Goal: Task Accomplishment & Management: Manage account settings

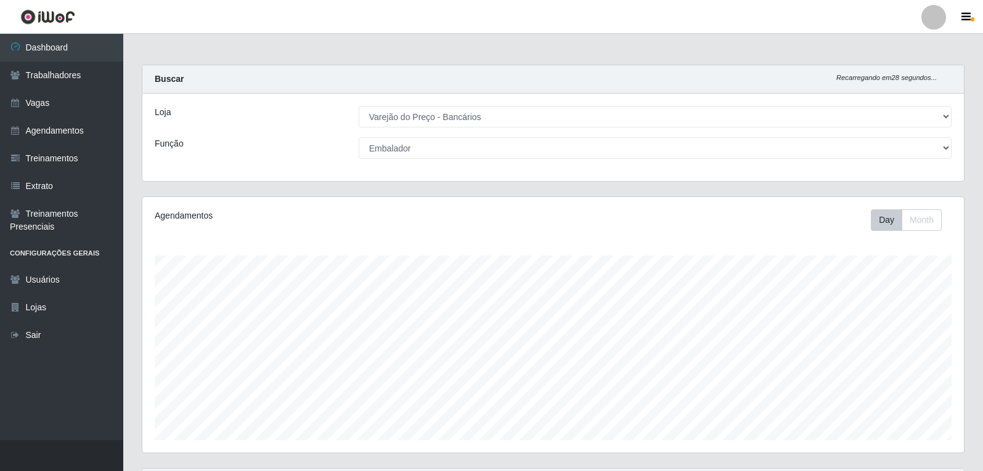
select select "157"
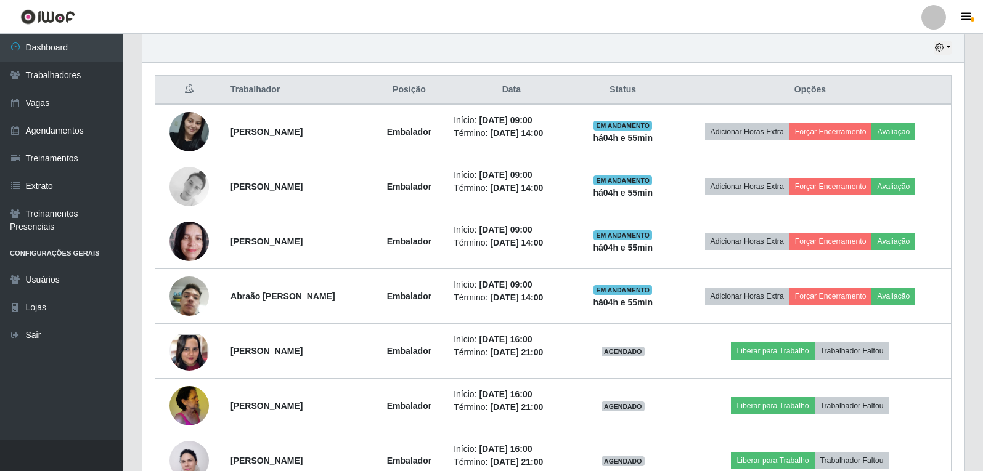
scroll to position [256, 822]
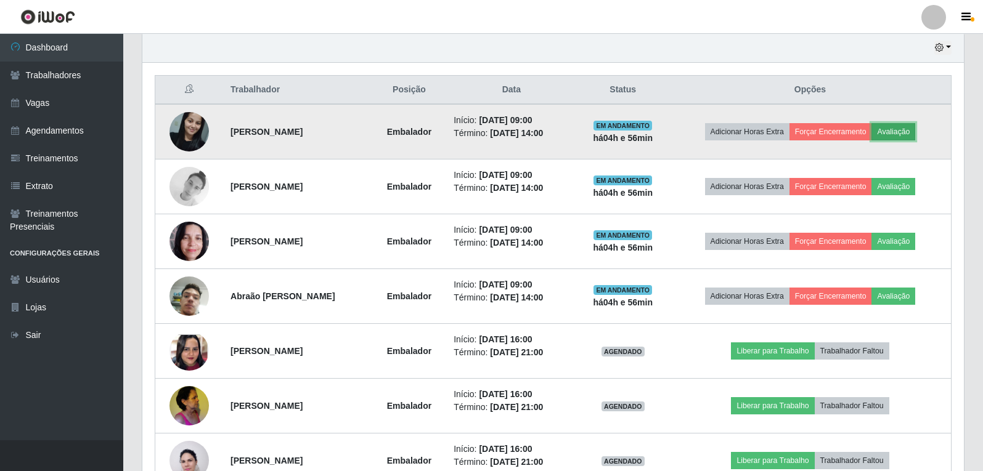
click at [908, 128] on button "Avaliação" at bounding box center [893, 131] width 44 height 17
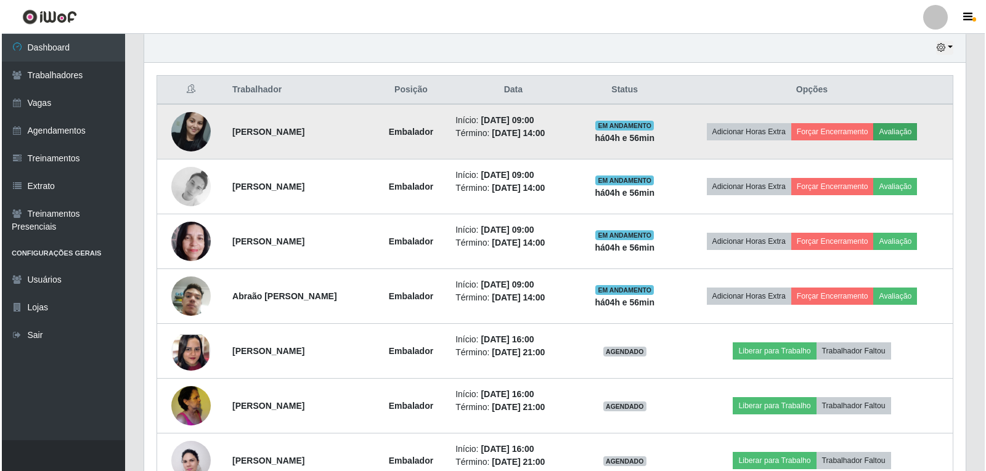
scroll to position [256, 815]
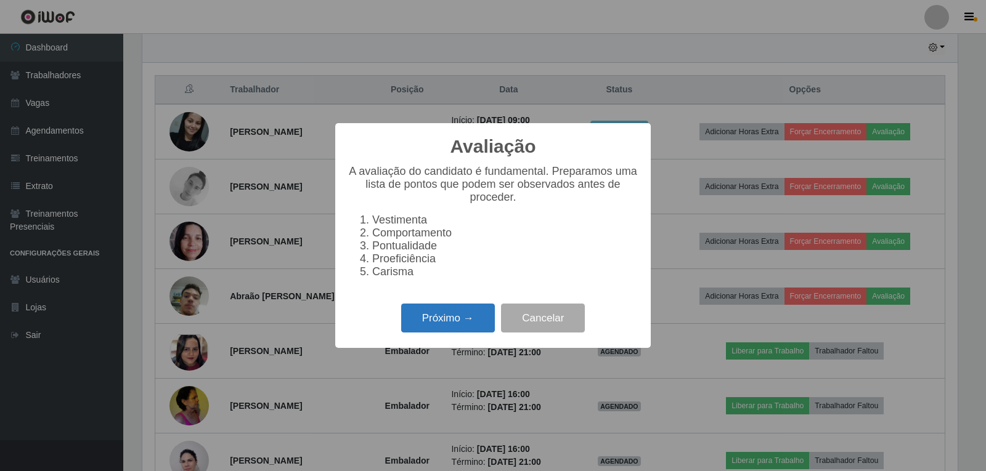
click at [450, 333] on button "Próximo →" at bounding box center [448, 318] width 94 height 29
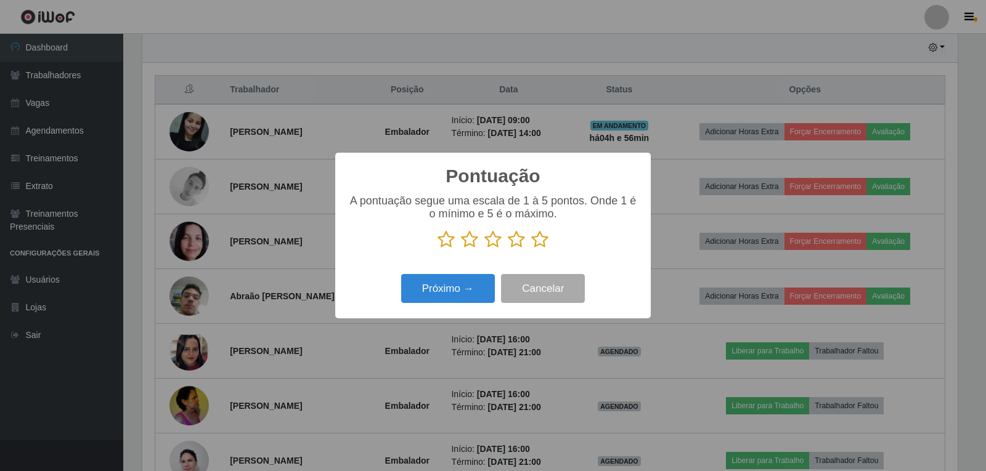
click at [540, 242] on icon at bounding box center [539, 239] width 17 height 18
click at [531, 249] on input "radio" at bounding box center [531, 249] width 0 height 0
click at [430, 286] on button "Próximo →" at bounding box center [448, 288] width 94 height 29
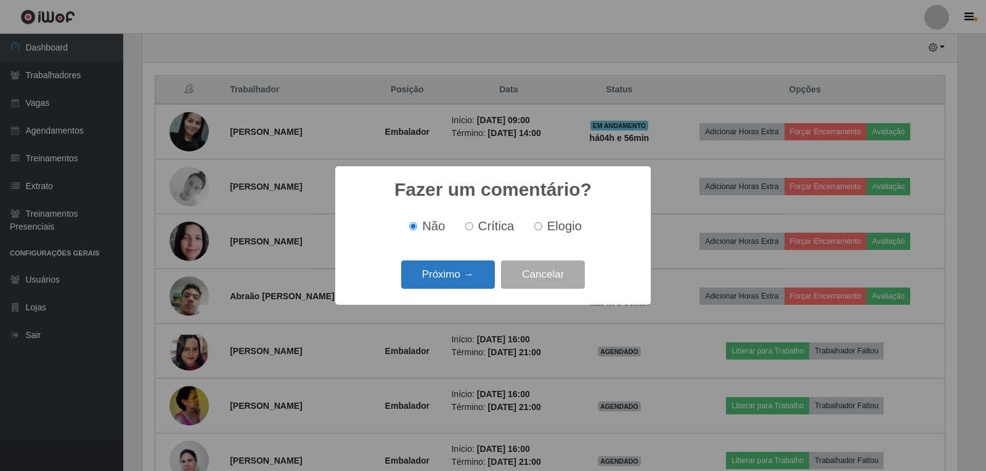
click at [433, 285] on button "Próximo →" at bounding box center [448, 275] width 94 height 29
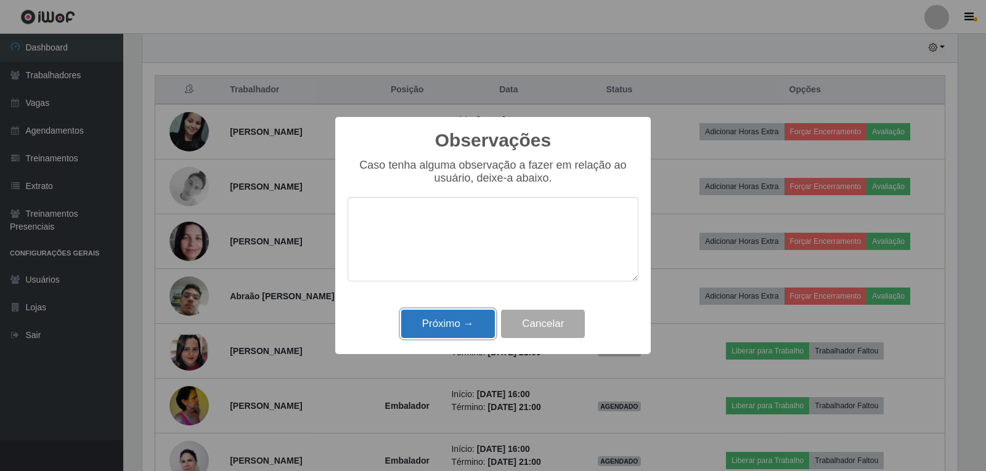
drag, startPoint x: 434, startPoint y: 318, endPoint x: 457, endPoint y: 301, distance: 28.7
click at [435, 319] on button "Próximo →" at bounding box center [448, 324] width 94 height 29
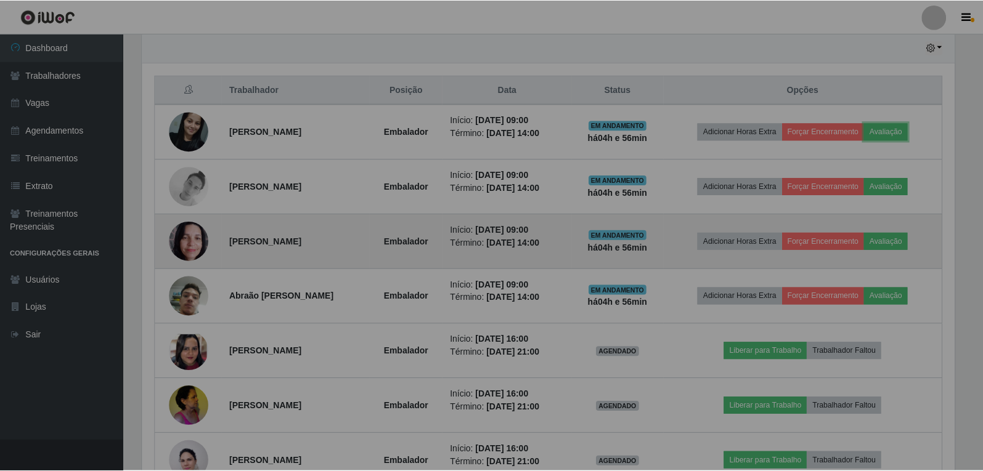
scroll to position [256, 822]
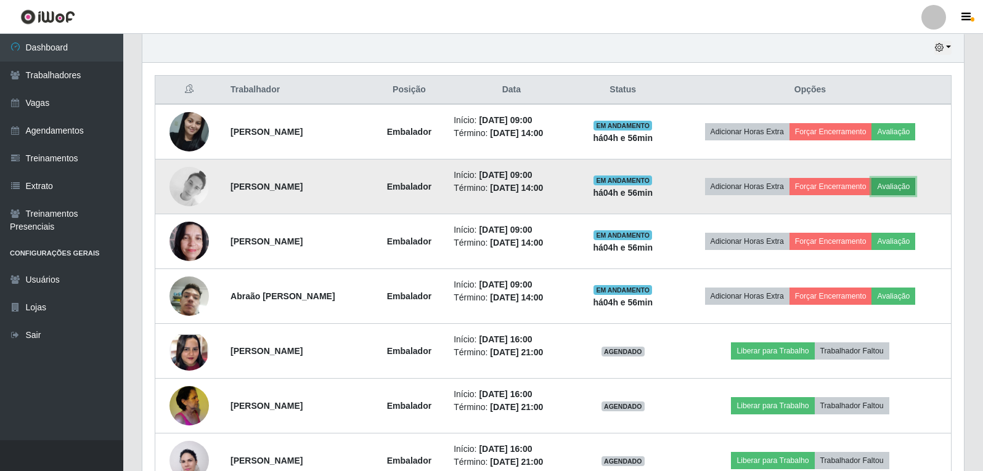
click at [905, 193] on button "Avaliação" at bounding box center [893, 186] width 44 height 17
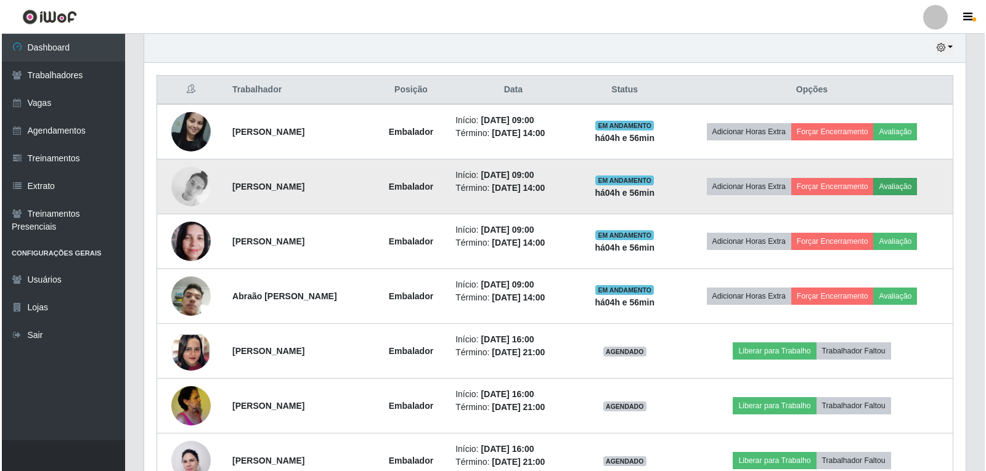
scroll to position [256, 815]
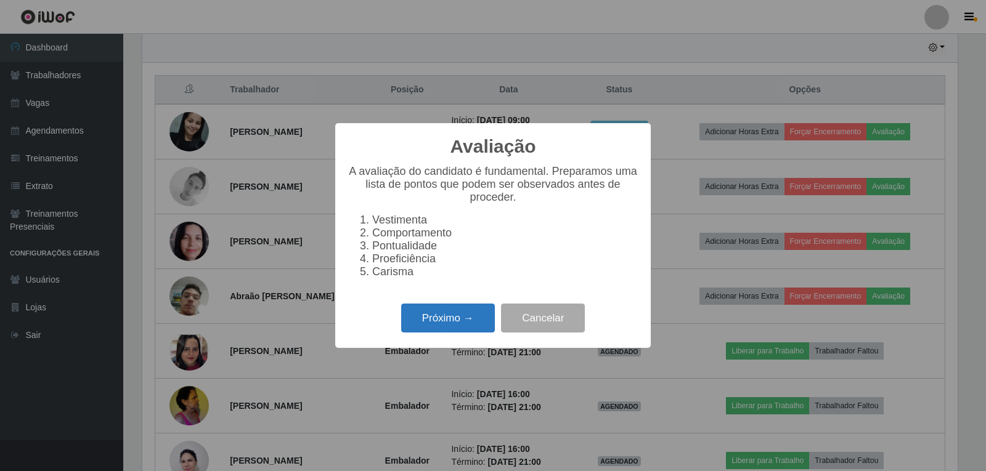
click at [473, 311] on button "Próximo →" at bounding box center [448, 318] width 94 height 29
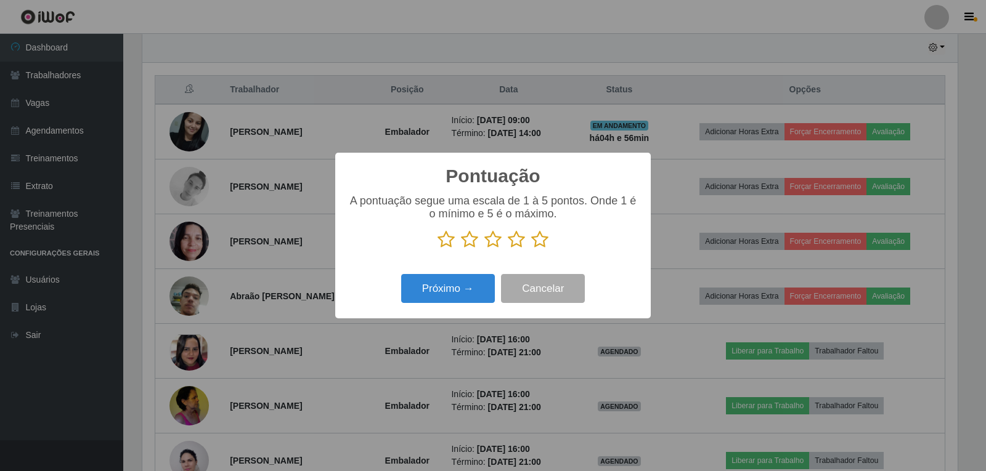
scroll to position [616042, 615483]
click at [535, 244] on icon at bounding box center [539, 239] width 17 height 18
click at [531, 249] on input "radio" at bounding box center [531, 249] width 0 height 0
click at [431, 290] on button "Próximo →" at bounding box center [448, 288] width 94 height 29
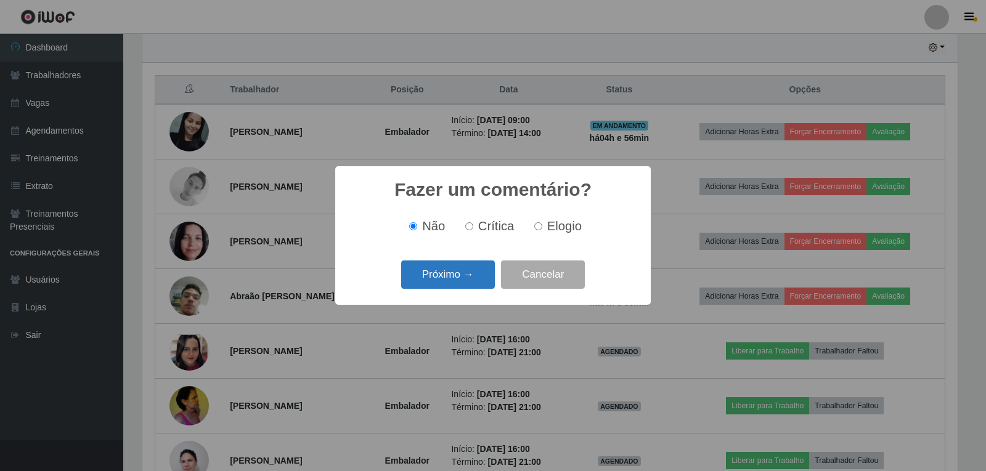
click at [443, 276] on button "Próximo →" at bounding box center [448, 275] width 94 height 29
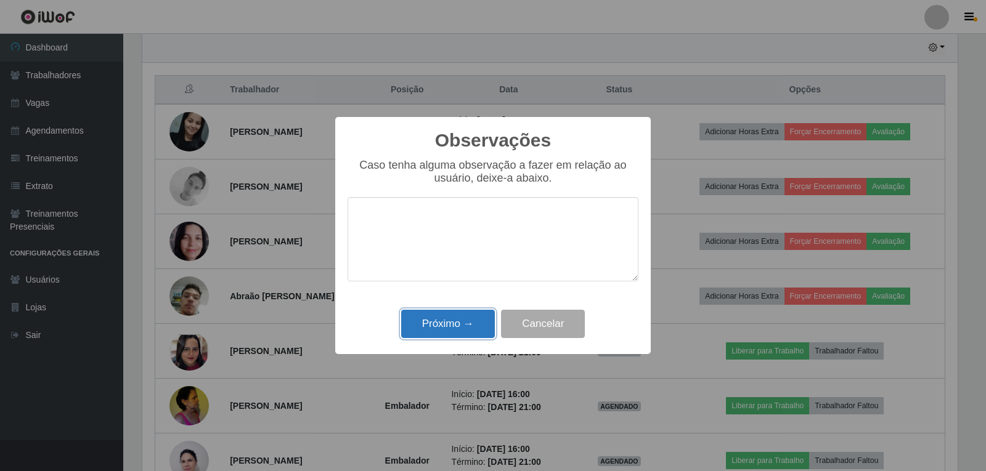
click at [443, 328] on button "Próximo →" at bounding box center [448, 324] width 94 height 29
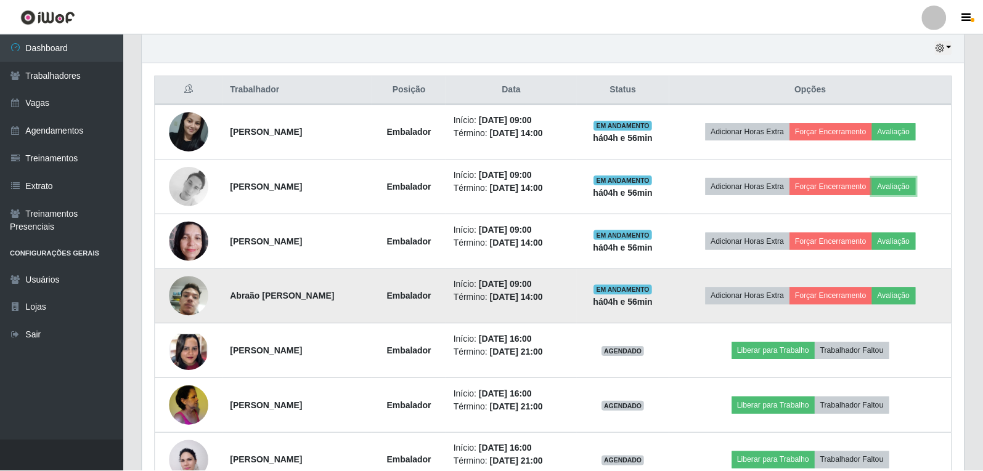
scroll to position [256, 822]
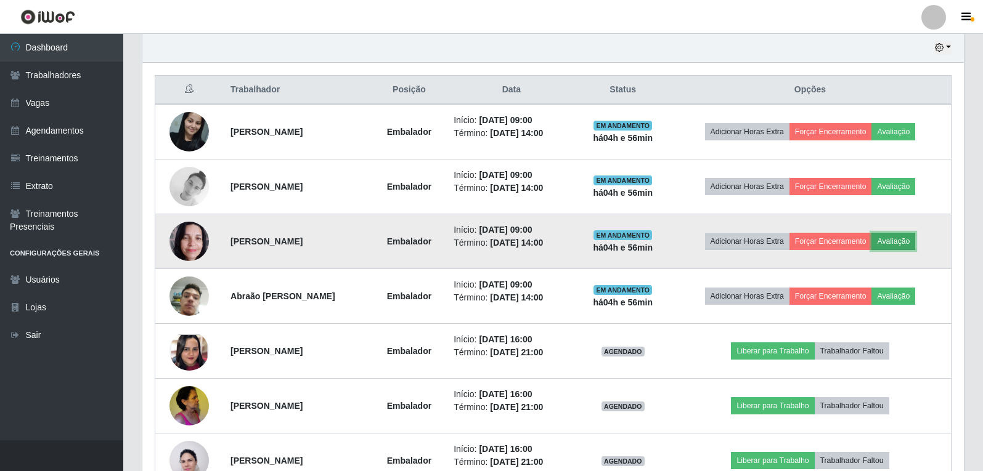
click at [907, 242] on button "Avaliação" at bounding box center [893, 241] width 44 height 17
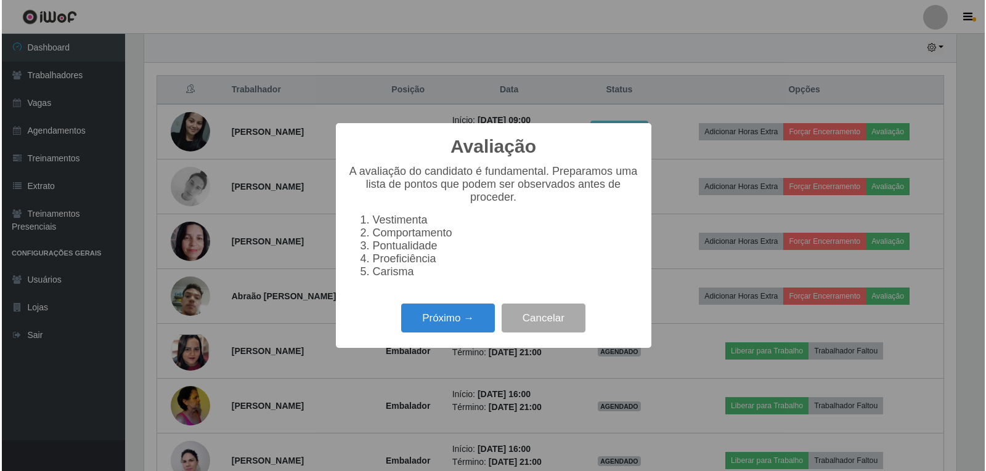
scroll to position [256, 815]
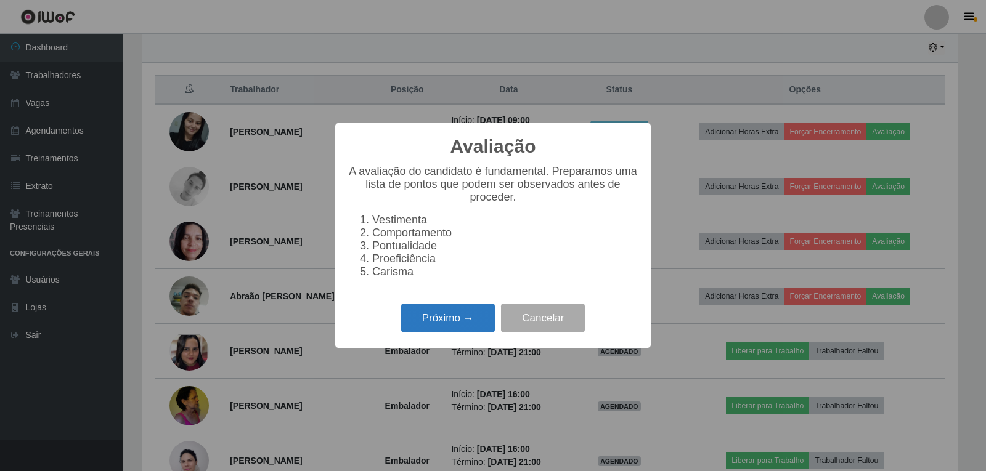
click at [475, 316] on button "Próximo →" at bounding box center [448, 318] width 94 height 29
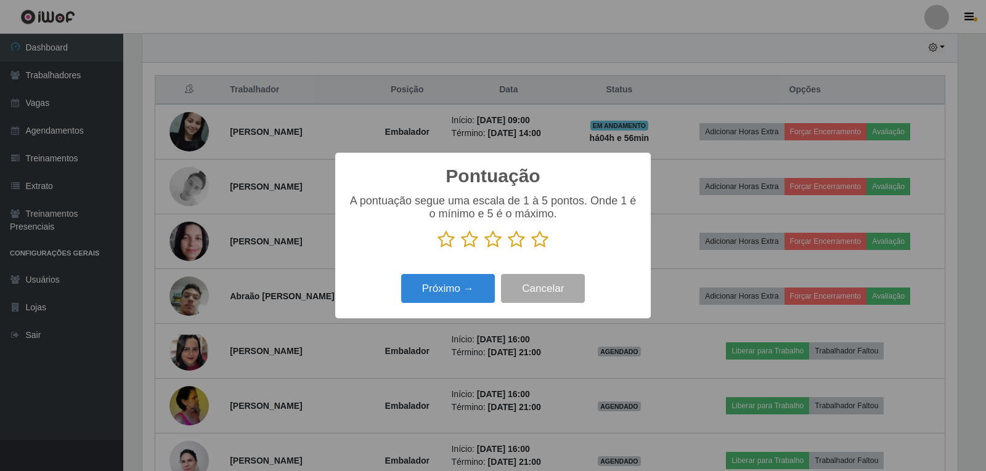
click at [537, 246] on icon at bounding box center [539, 239] width 17 height 18
click at [531, 249] on input "radio" at bounding box center [531, 249] width 0 height 0
click at [470, 293] on button "Próximo →" at bounding box center [448, 288] width 94 height 29
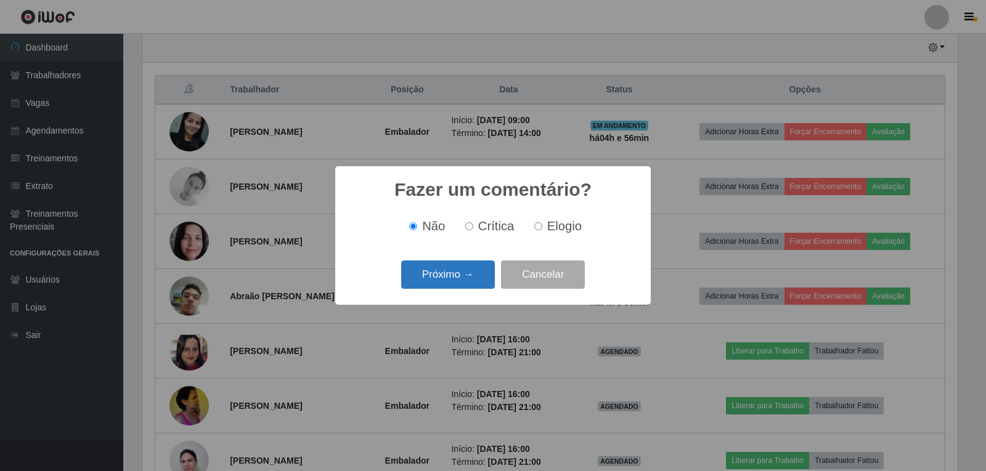
click at [443, 278] on button "Próximo →" at bounding box center [448, 275] width 94 height 29
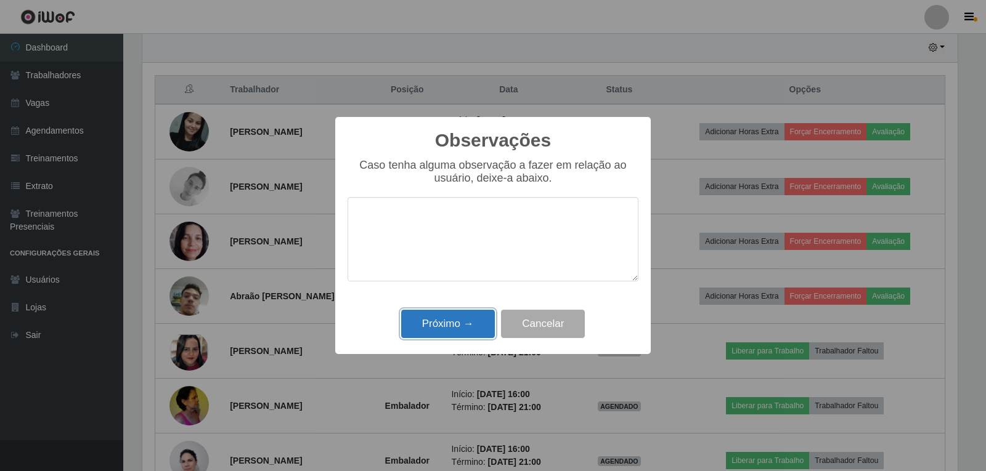
click at [449, 324] on button "Próximo →" at bounding box center [448, 324] width 94 height 29
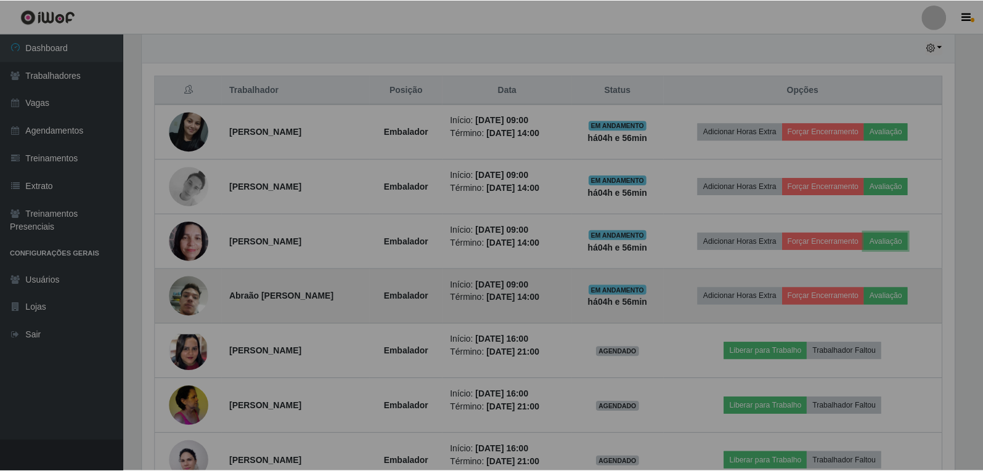
scroll to position [256, 822]
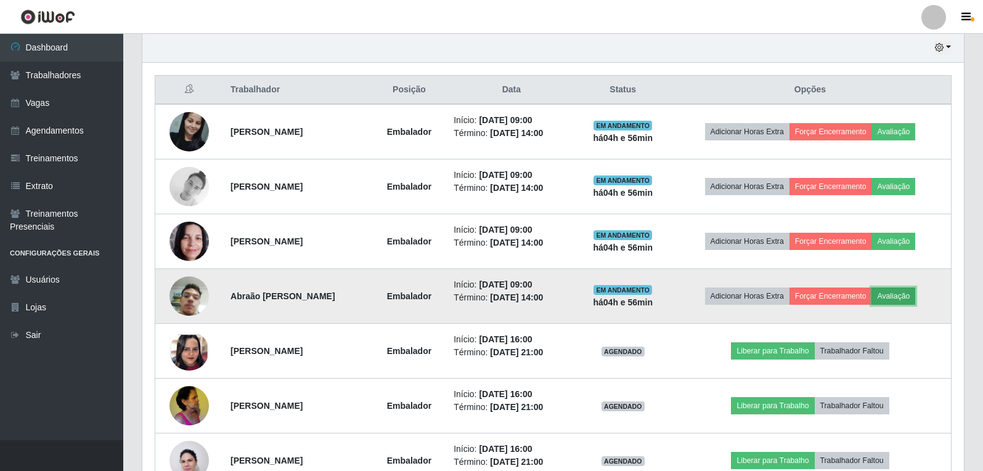
click at [901, 292] on button "Avaliação" at bounding box center [893, 296] width 44 height 17
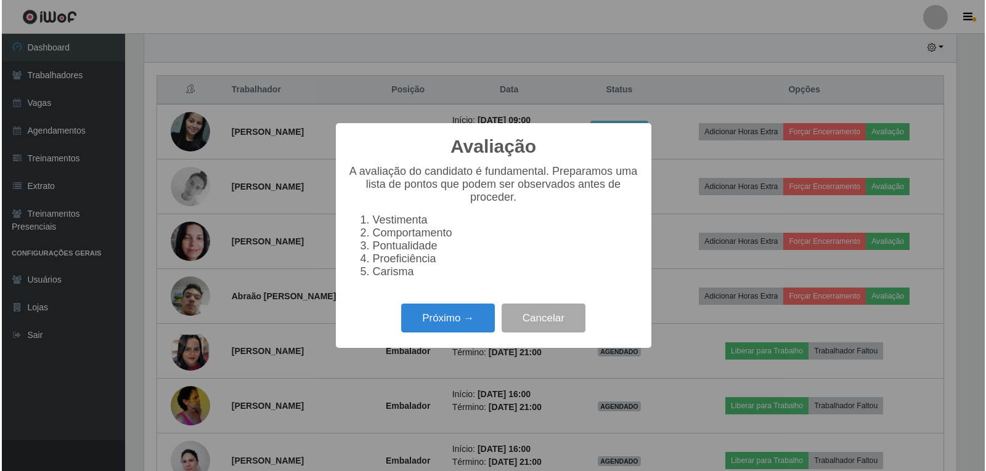
scroll to position [256, 815]
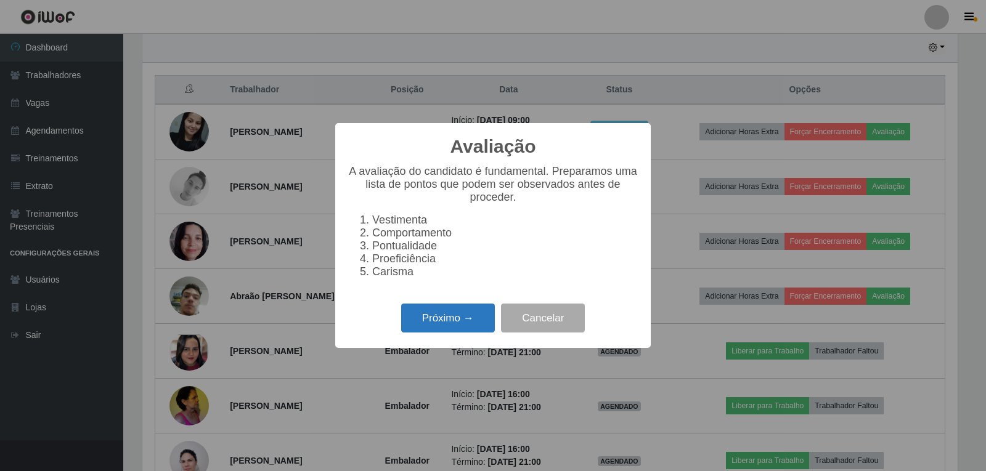
click at [474, 327] on button "Próximo →" at bounding box center [448, 318] width 94 height 29
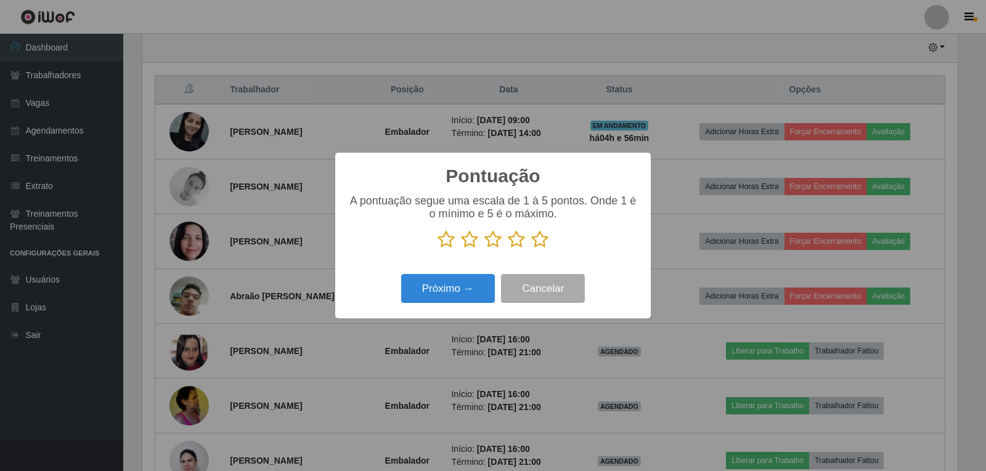
scroll to position [616042, 615483]
click at [539, 247] on icon at bounding box center [539, 239] width 17 height 18
click at [531, 249] on input "radio" at bounding box center [531, 249] width 0 height 0
click at [456, 297] on button "Próximo →" at bounding box center [448, 288] width 94 height 29
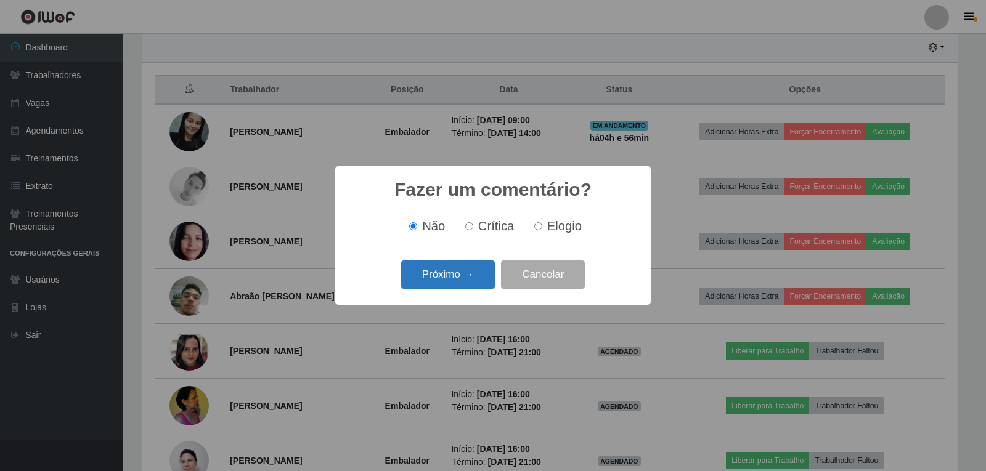
click at [468, 278] on button "Próximo →" at bounding box center [448, 275] width 94 height 29
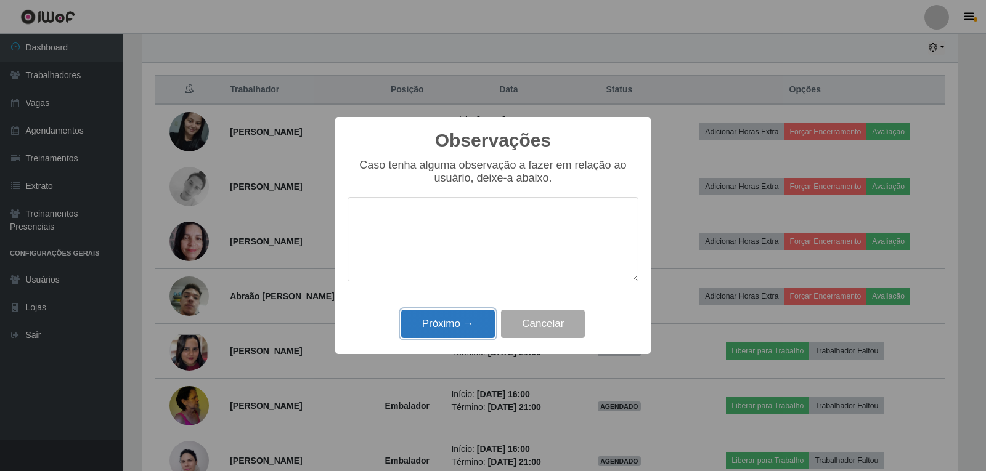
click at [438, 332] on button "Próximo →" at bounding box center [448, 324] width 94 height 29
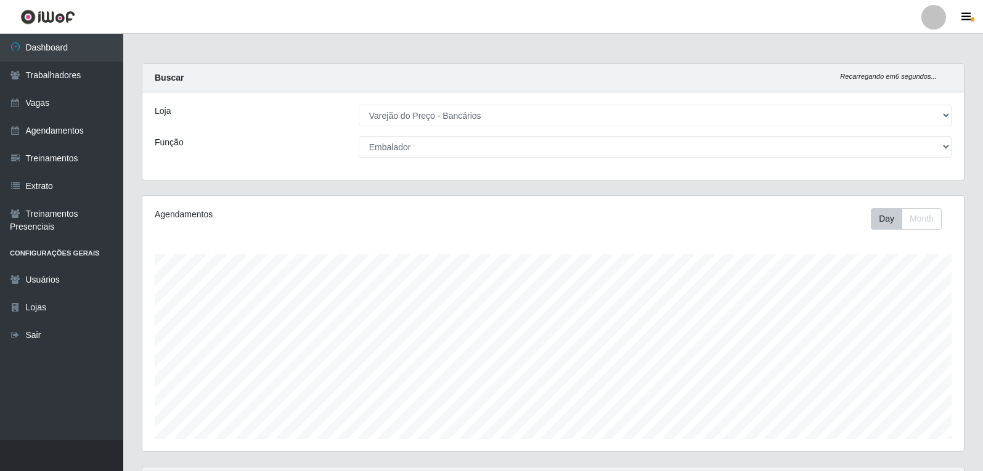
scroll to position [0, 0]
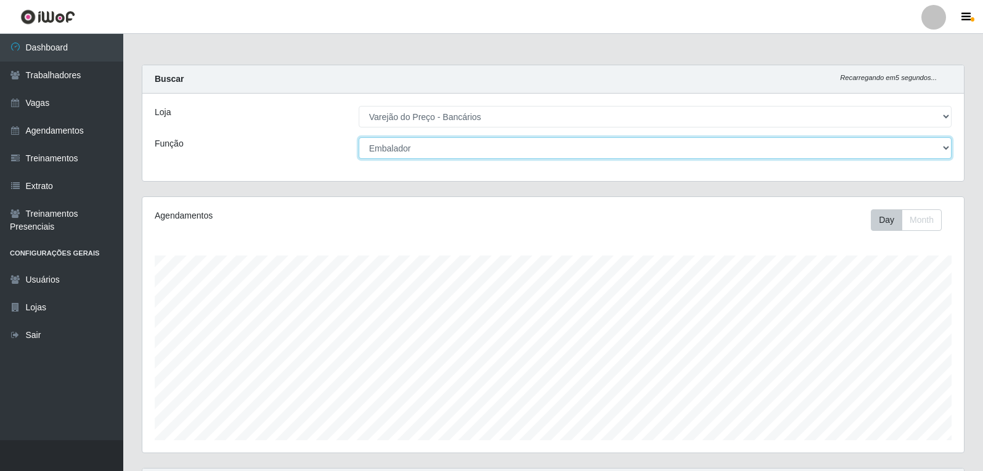
click at [438, 149] on select "[Selecione...] Auxiliar de Estacionamento Auxiliar de Estacionamento + Auxiliar…" at bounding box center [655, 148] width 593 height 22
click at [359, 137] on select "[Selecione...] Auxiliar de Estacionamento Auxiliar de Estacionamento + Auxiliar…" at bounding box center [655, 148] width 593 height 22
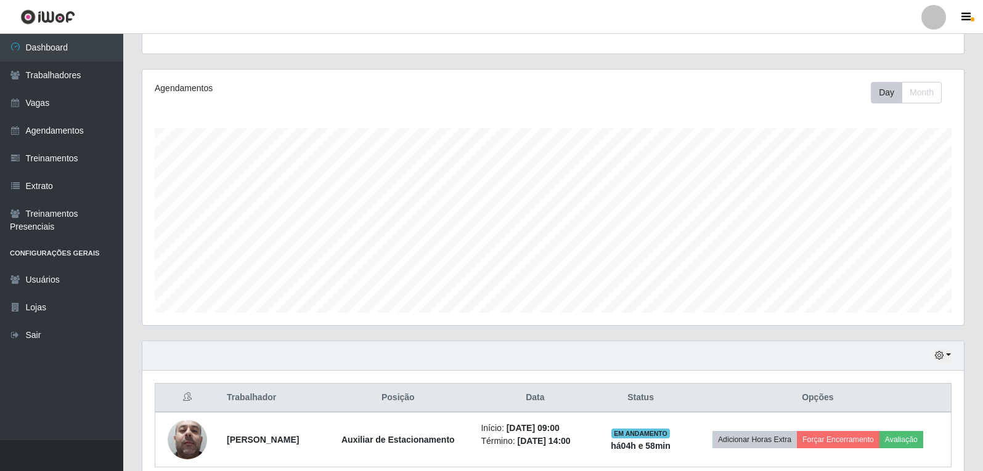
scroll to position [182, 0]
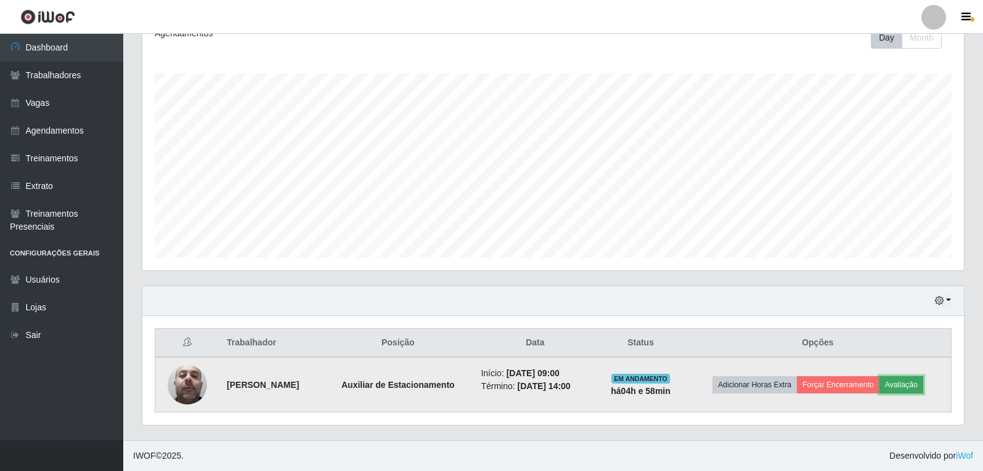
click at [915, 385] on button "Avaliação" at bounding box center [901, 385] width 44 height 17
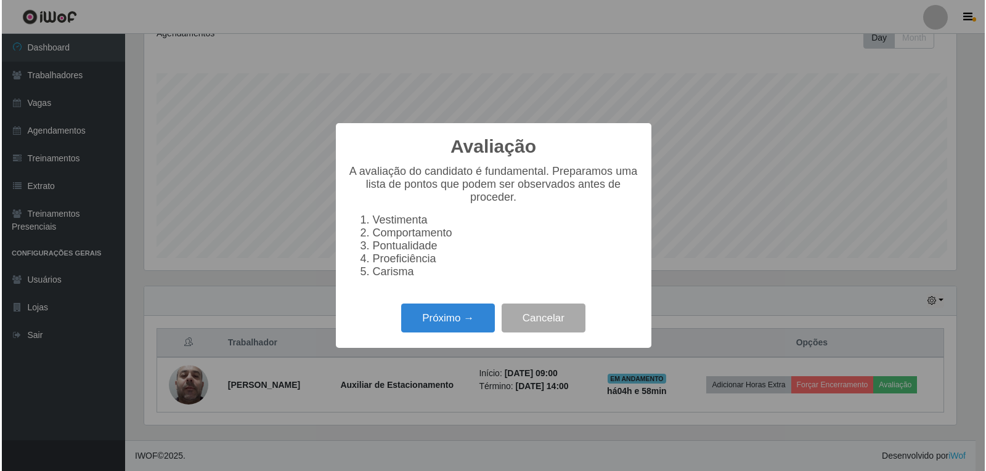
scroll to position [256, 815]
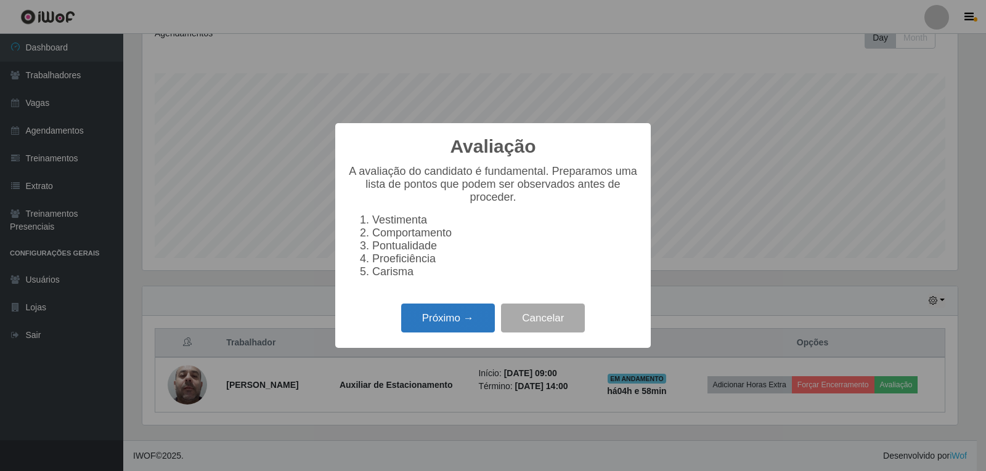
click at [463, 333] on button "Próximo →" at bounding box center [448, 318] width 94 height 29
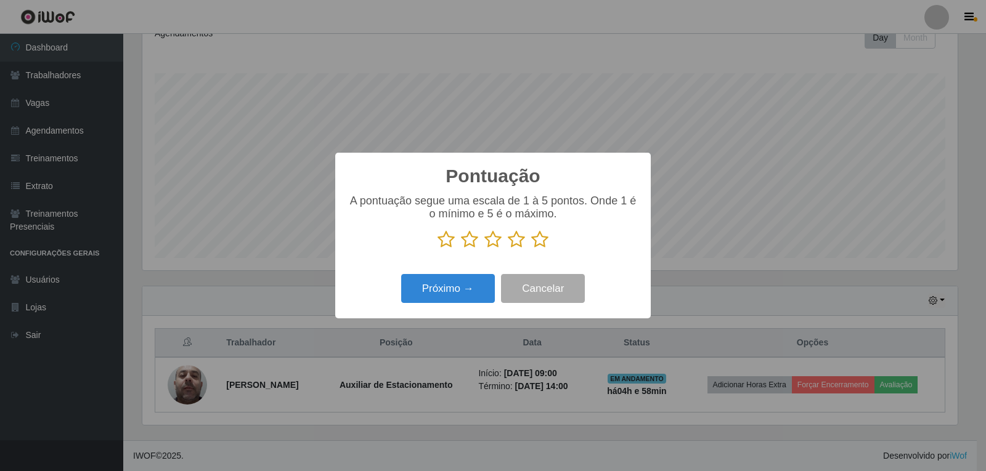
click at [543, 237] on icon at bounding box center [539, 239] width 17 height 18
click at [531, 249] on input "radio" at bounding box center [531, 249] width 0 height 0
click at [456, 295] on button "Próximo →" at bounding box center [448, 288] width 94 height 29
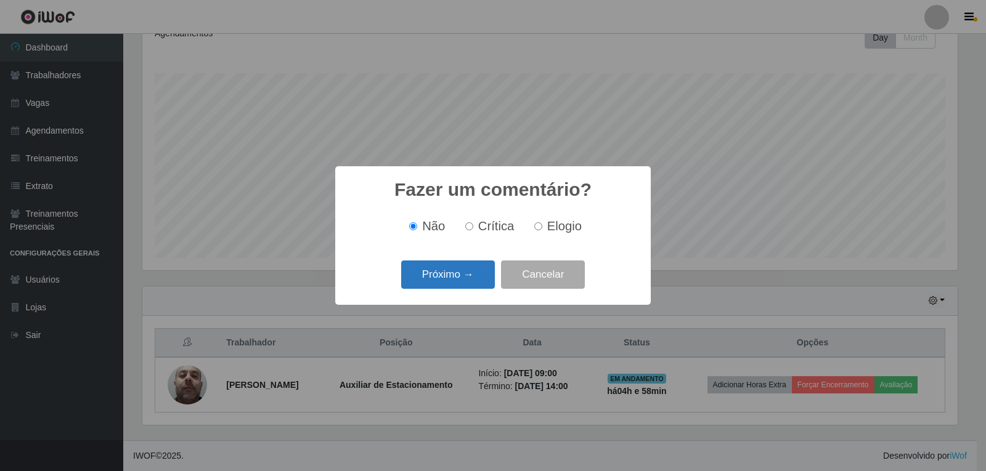
click at [473, 275] on button "Próximo →" at bounding box center [448, 275] width 94 height 29
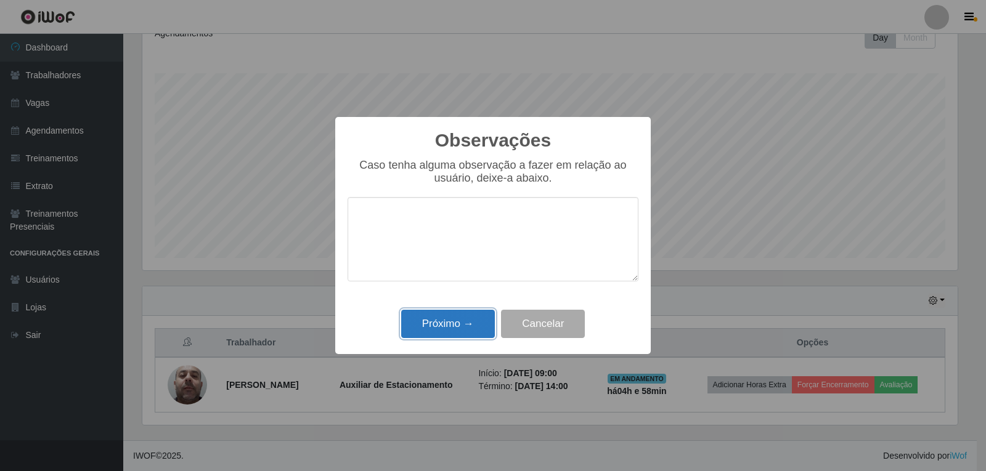
click at [439, 327] on button "Próximo →" at bounding box center [448, 324] width 94 height 29
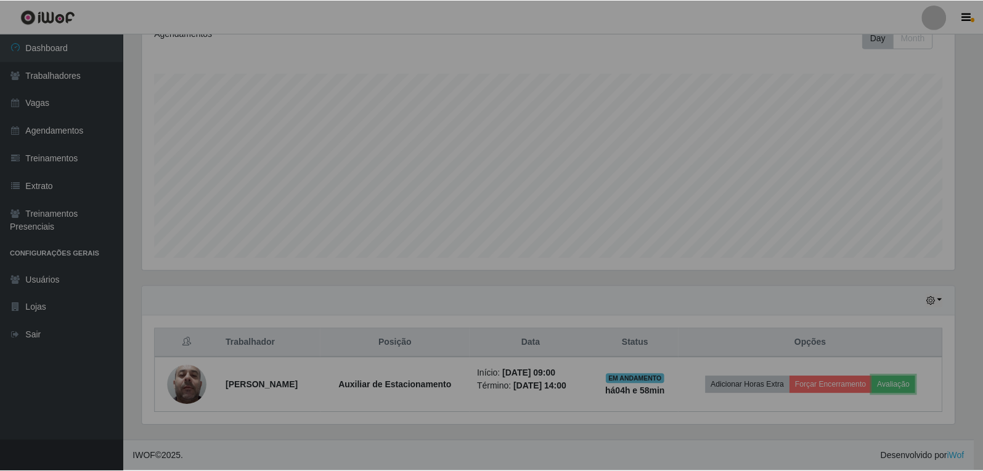
scroll to position [256, 822]
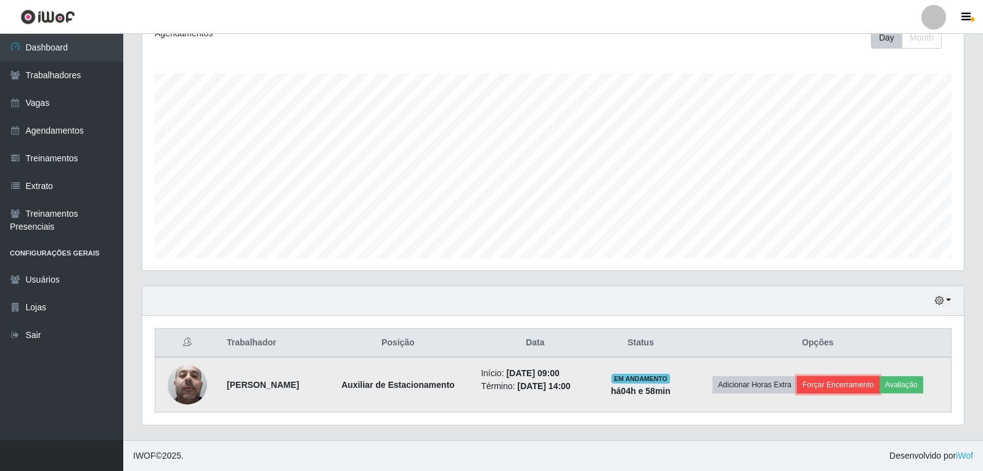
click at [849, 392] on button "Forçar Encerramento" at bounding box center [838, 385] width 83 height 17
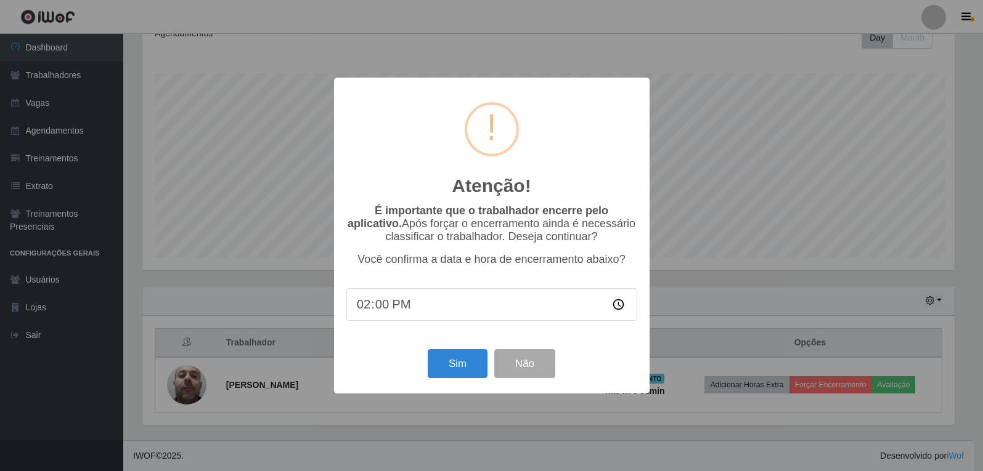
scroll to position [256, 815]
click at [439, 370] on button "Sim" at bounding box center [459, 363] width 60 height 29
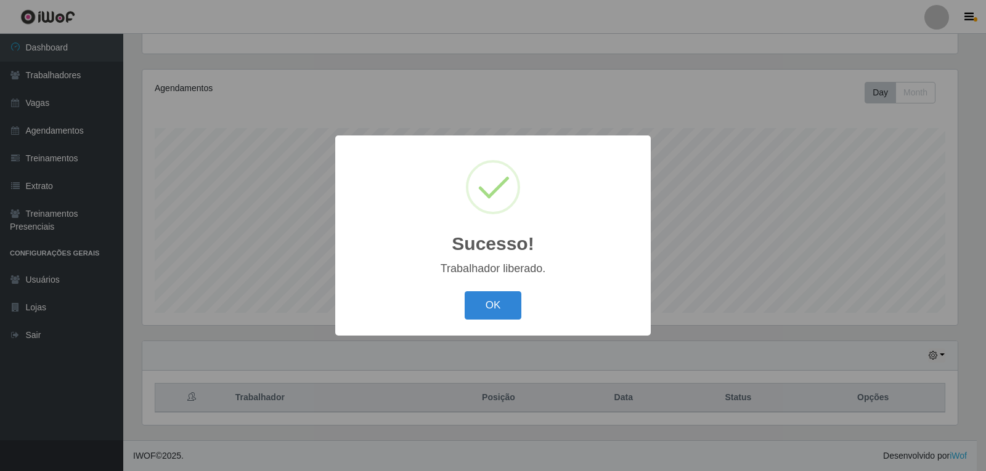
click at [499, 290] on div "OK Cancel" at bounding box center [493, 305] width 291 height 35
click at [500, 302] on button "OK" at bounding box center [493, 306] width 57 height 29
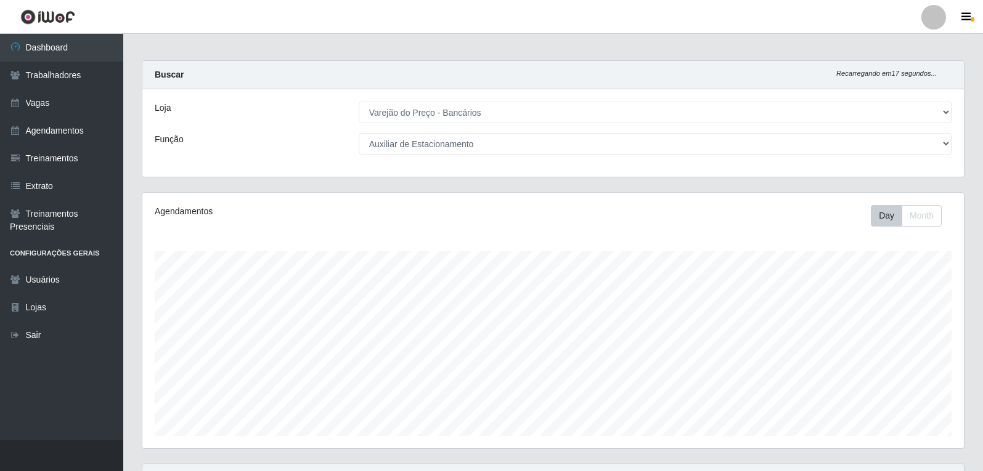
scroll to position [0, 0]
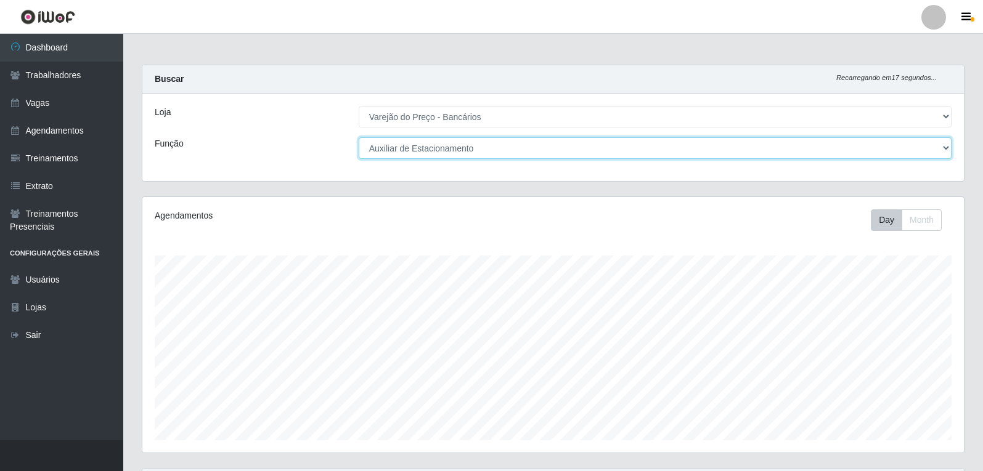
click at [514, 151] on select "[Selecione...] Auxiliar de Estacionamento Auxiliar de Estacionamento + Auxiliar…" at bounding box center [655, 148] width 593 height 22
select select "1"
click at [359, 137] on select "[Selecione...] Auxiliar de Estacionamento Auxiliar de Estacionamento + Auxiliar…" at bounding box center [655, 148] width 593 height 22
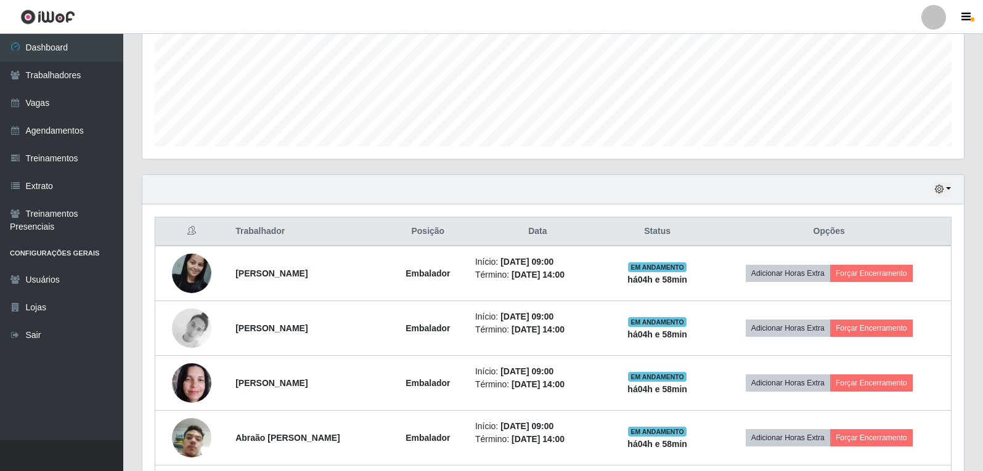
scroll to position [312, 0]
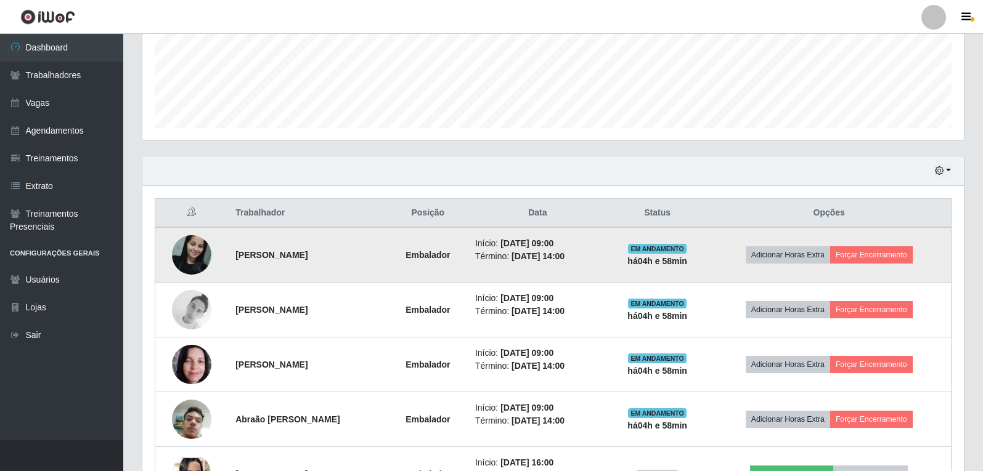
click at [889, 265] on td "Adicionar Horas Extra Forçar Encerramento" at bounding box center [829, 254] width 244 height 55
click at [887, 261] on button "Forçar Encerramento" at bounding box center [871, 255] width 83 height 17
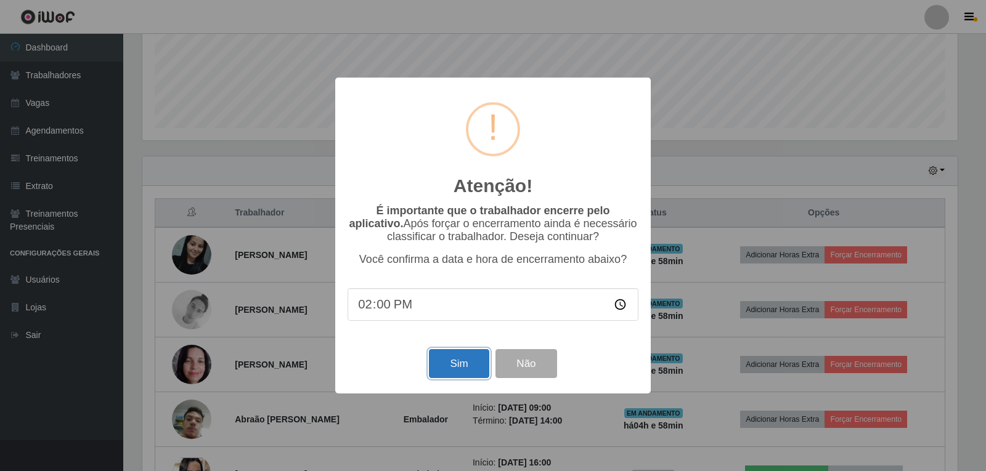
click at [470, 362] on button "Sim" at bounding box center [459, 363] width 60 height 29
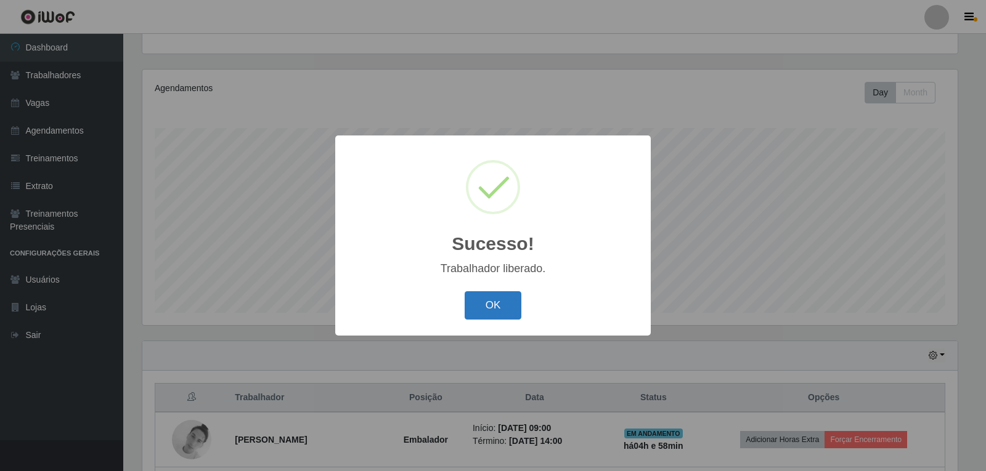
click at [508, 304] on button "OK" at bounding box center [493, 306] width 57 height 29
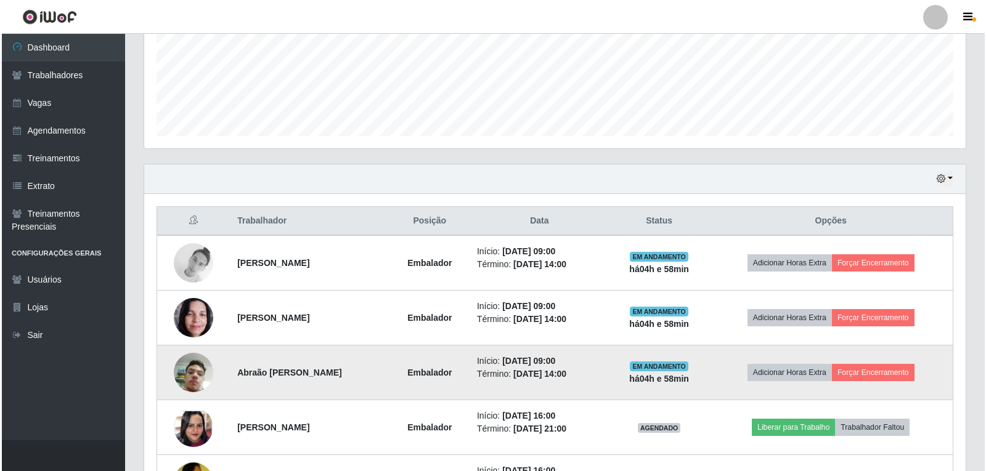
scroll to position [0, 0]
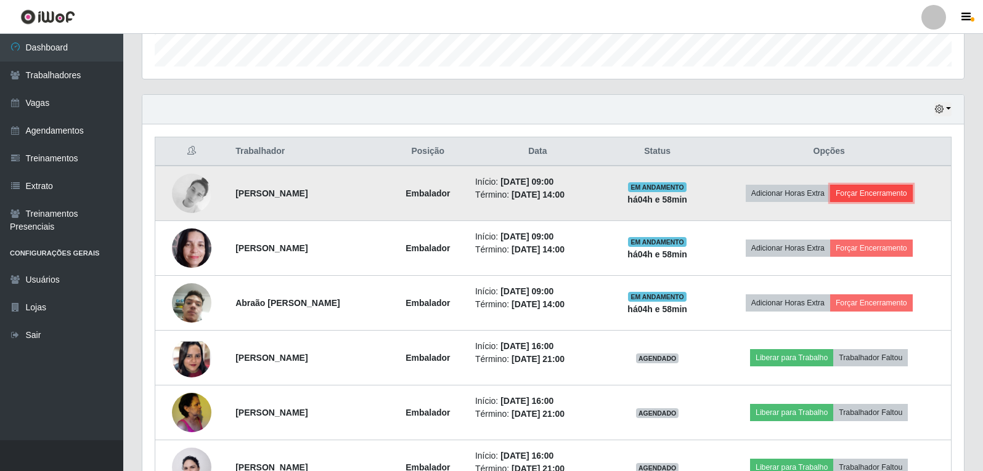
click at [873, 196] on button "Forçar Encerramento" at bounding box center [871, 193] width 83 height 17
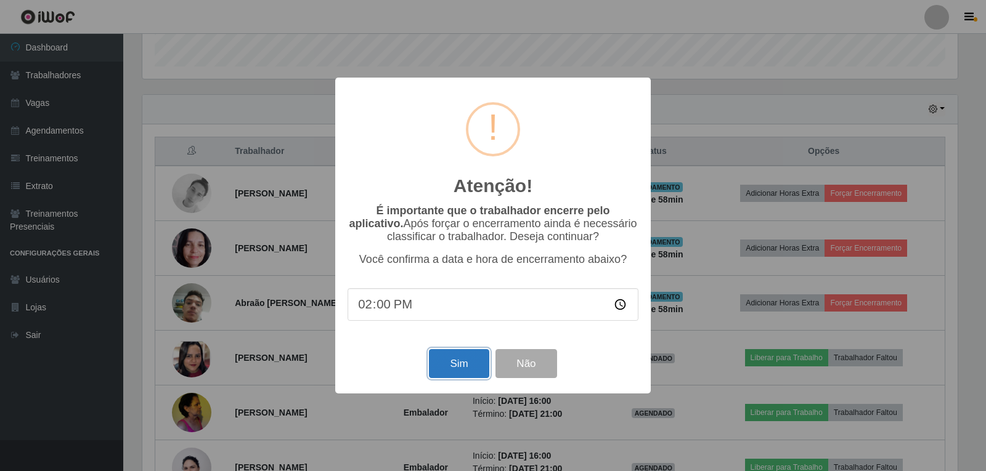
click at [466, 361] on button "Sim" at bounding box center [459, 363] width 60 height 29
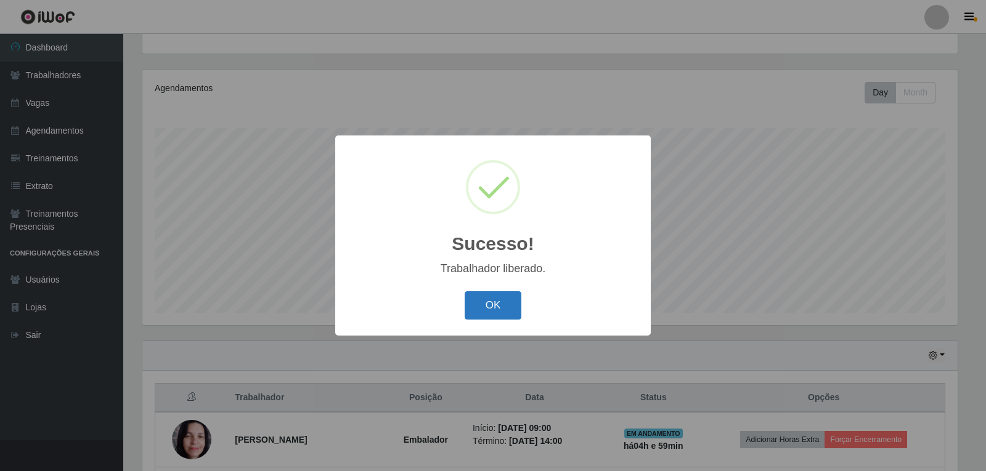
click at [489, 308] on button "OK" at bounding box center [493, 306] width 57 height 29
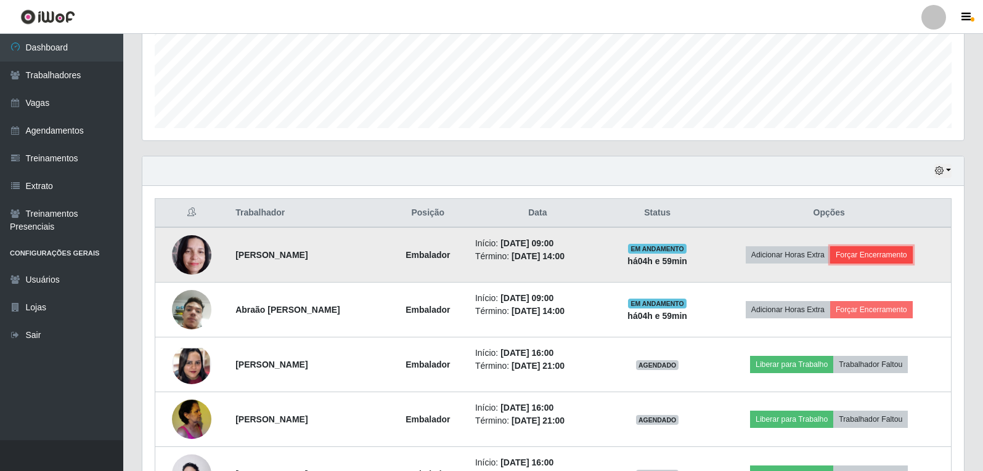
click at [875, 258] on button "Forçar Encerramento" at bounding box center [871, 255] width 83 height 17
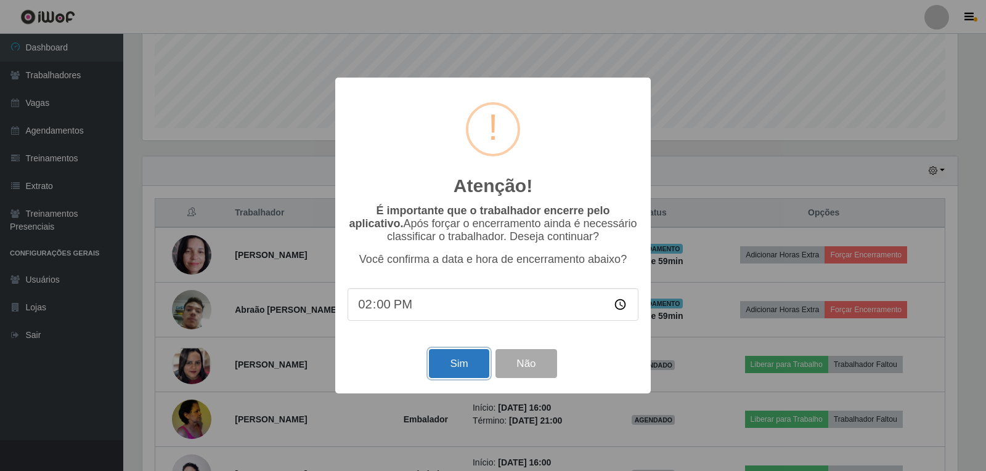
click at [460, 370] on button "Sim" at bounding box center [459, 363] width 60 height 29
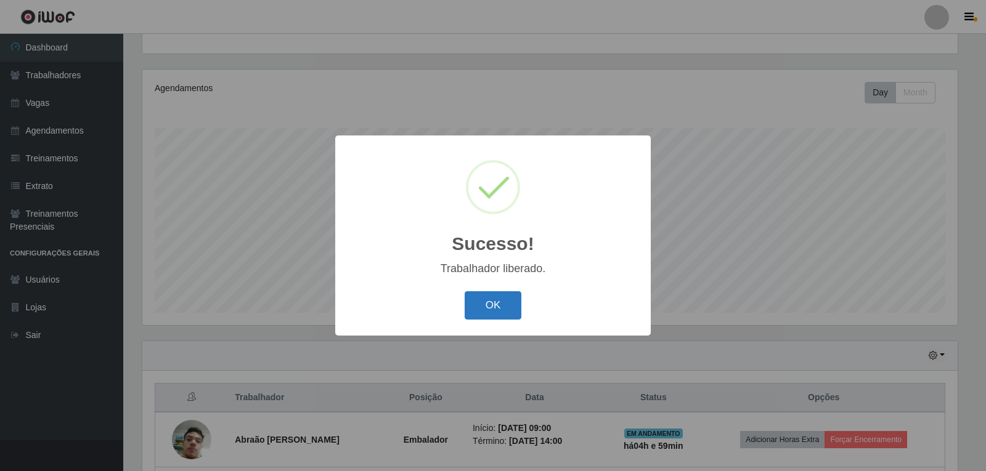
click at [505, 314] on button "OK" at bounding box center [493, 306] width 57 height 29
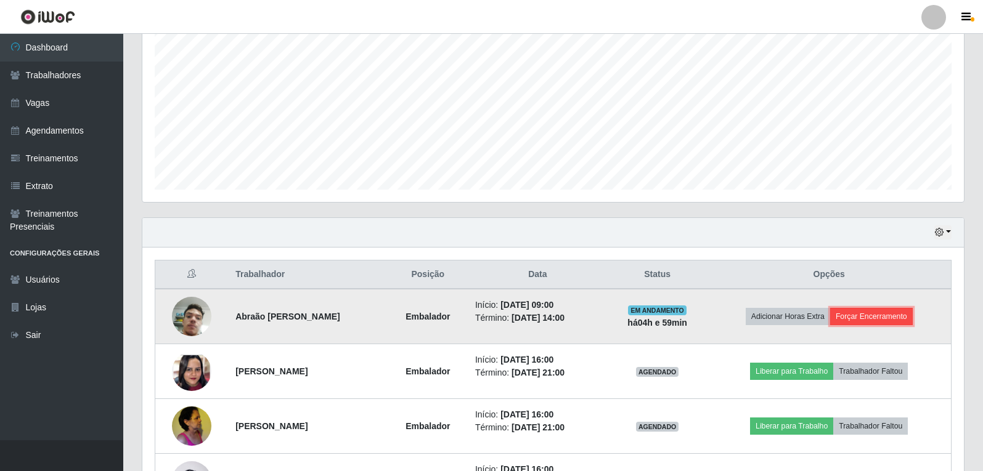
click at [892, 324] on button "Forçar Encerramento" at bounding box center [871, 316] width 83 height 17
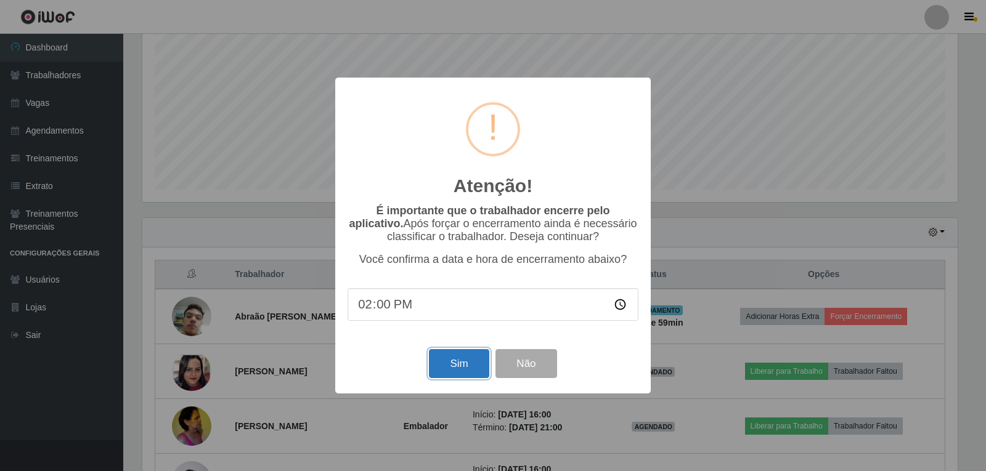
click at [463, 358] on button "Sim" at bounding box center [459, 363] width 60 height 29
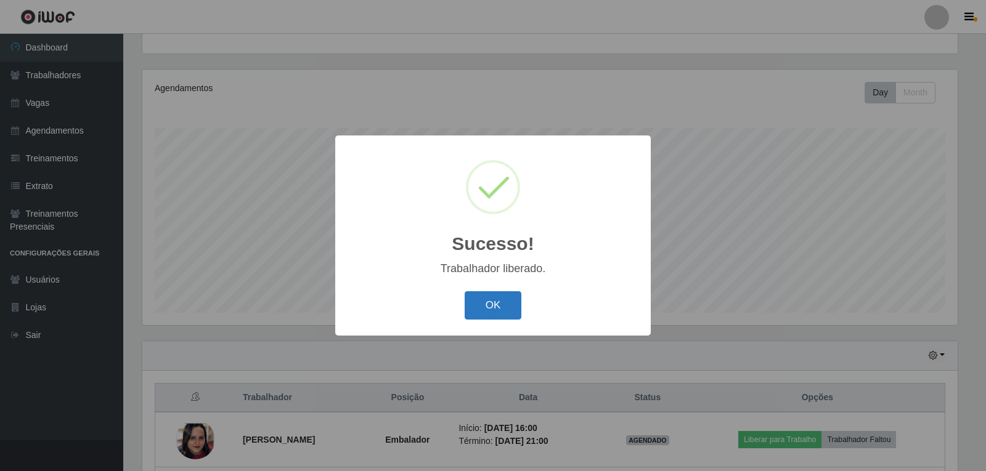
click at [479, 309] on button "OK" at bounding box center [493, 306] width 57 height 29
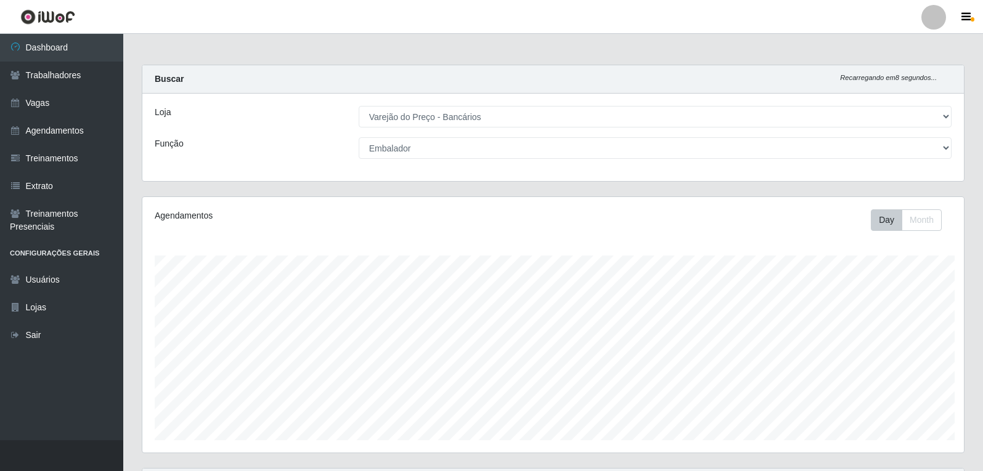
scroll to position [616042, 615476]
